Goal: Task Accomplishment & Management: Complete application form

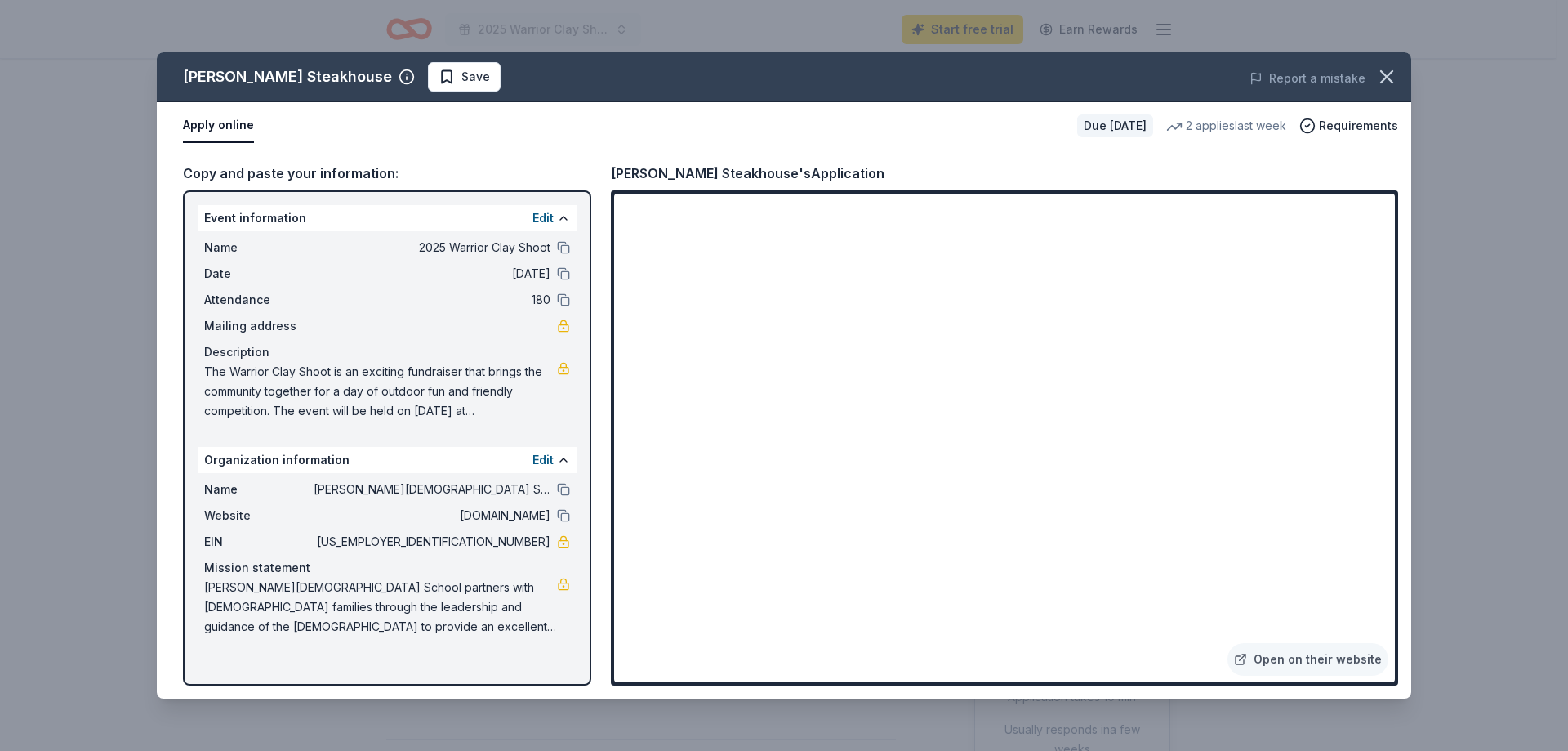
scroll to position [735, 0]
click at [462, 78] on span "Save" at bounding box center [475, 77] width 28 height 20
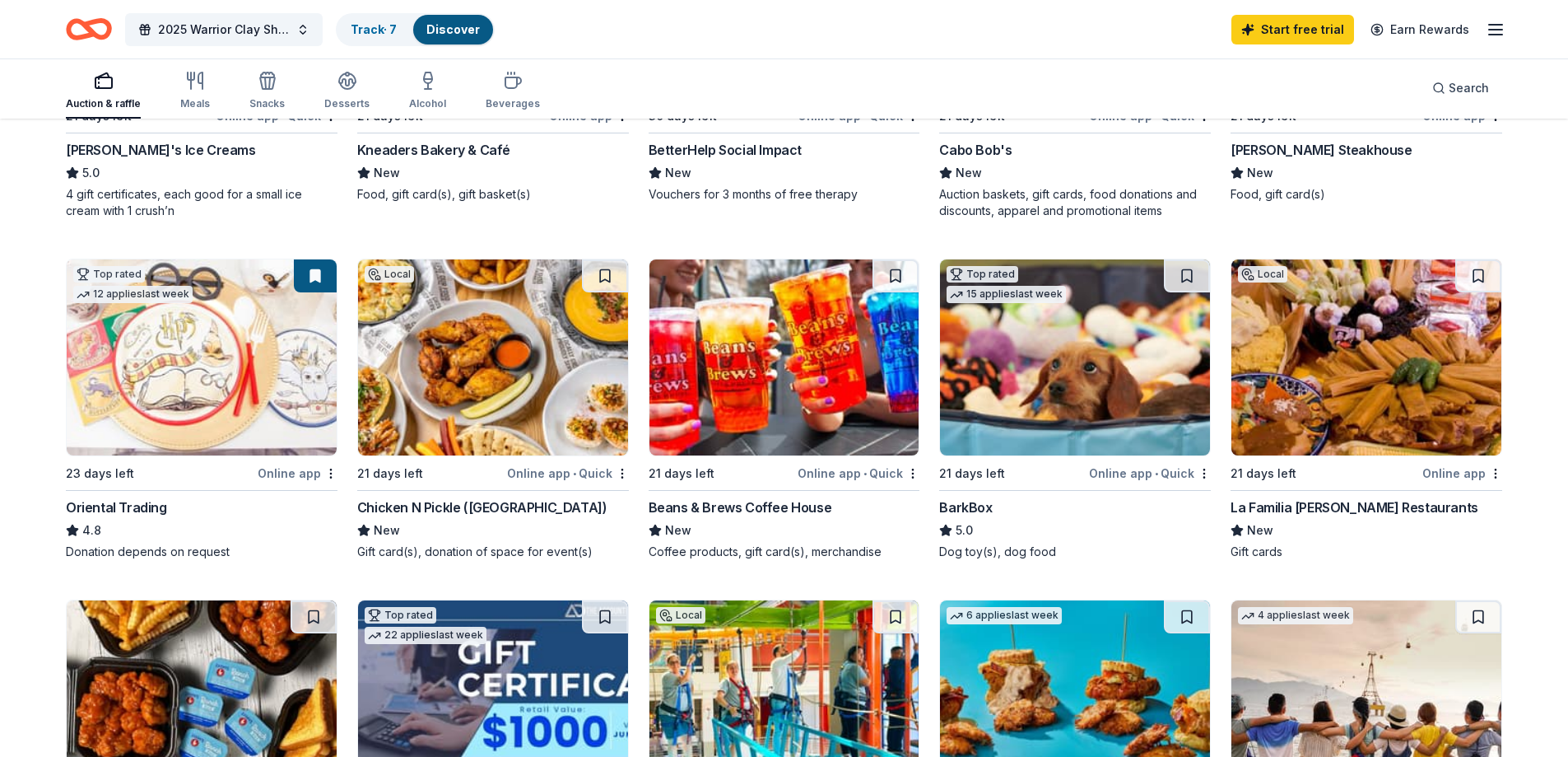
scroll to position [494, 0]
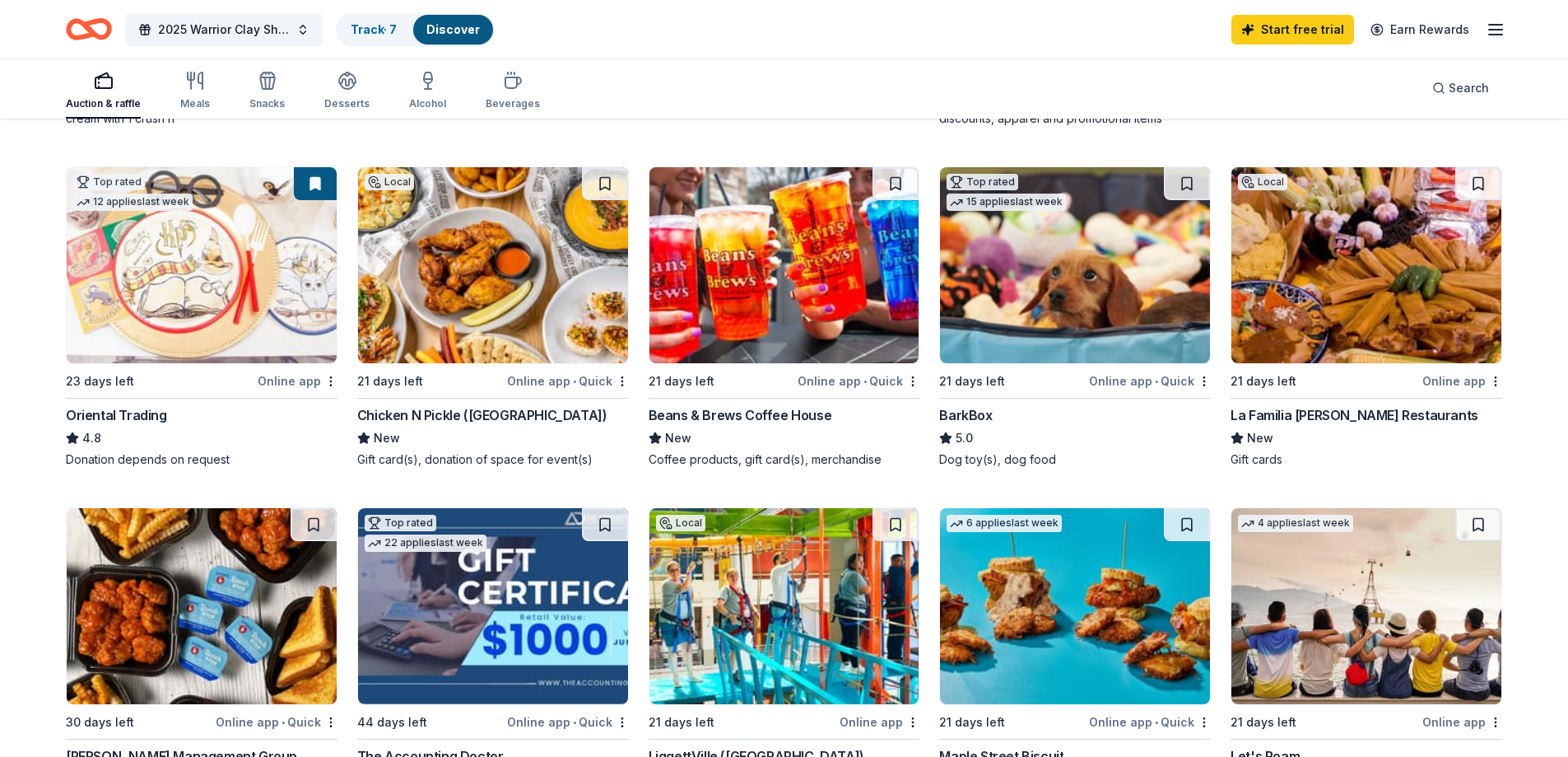
click at [450, 414] on div "Chicken N Pickle ([GEOGRAPHIC_DATA])" at bounding box center [483, 415] width 250 height 20
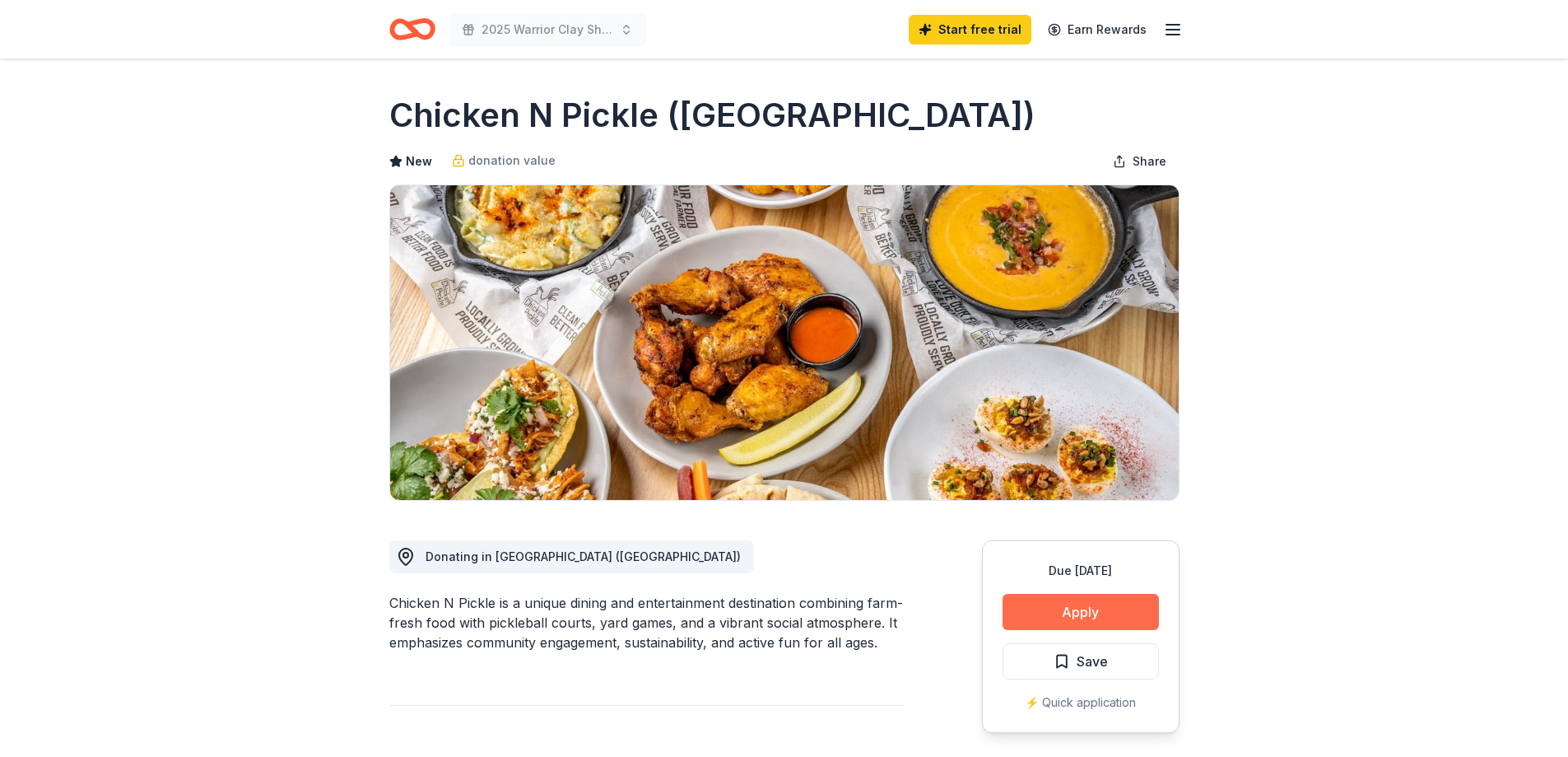
click at [1055, 603] on button "Apply" at bounding box center [1081, 612] width 157 height 37
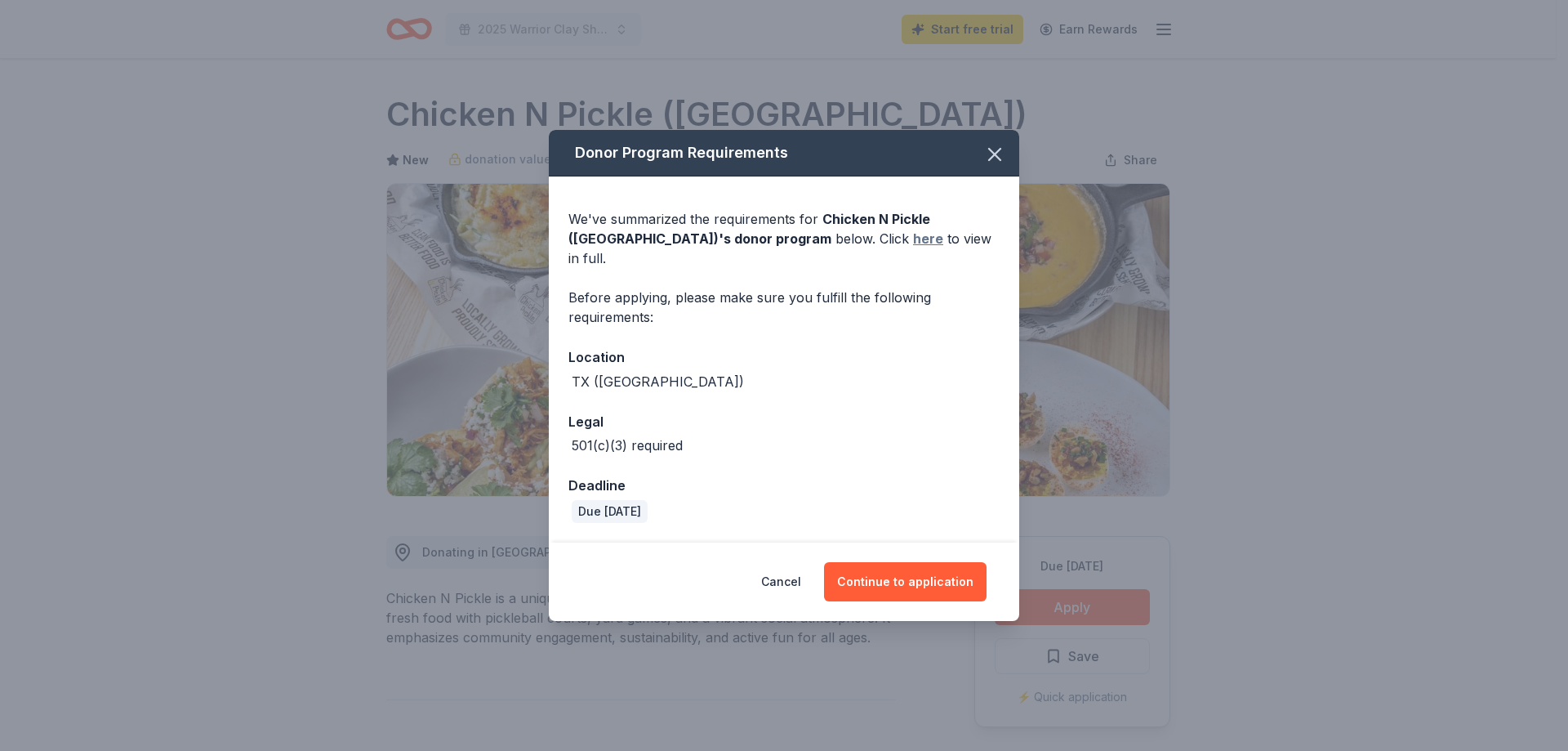
click at [913, 249] on link "here" at bounding box center [928, 238] width 30 height 20
click at [890, 565] on button "Continue to application" at bounding box center [905, 581] width 162 height 39
